Goal: Submit feedback/report problem

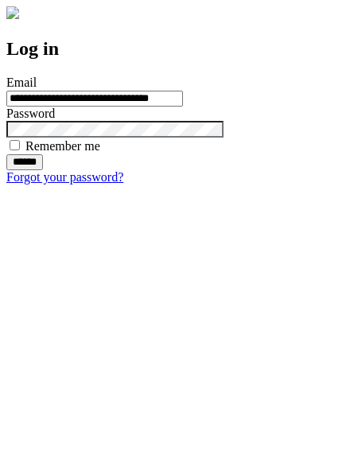
click at [43, 170] on input "******" at bounding box center [24, 162] width 37 height 16
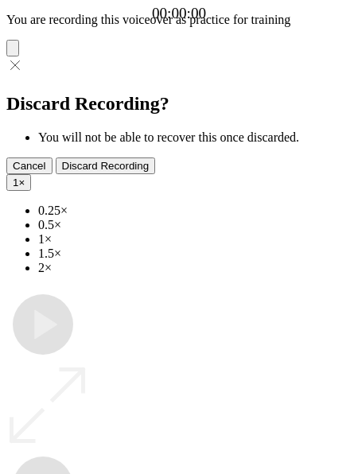
type input "**********"
